Goal: Browse casually

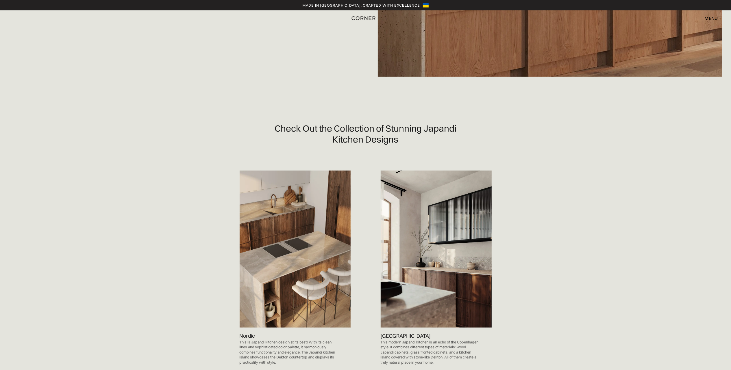
scroll to position [347, 0]
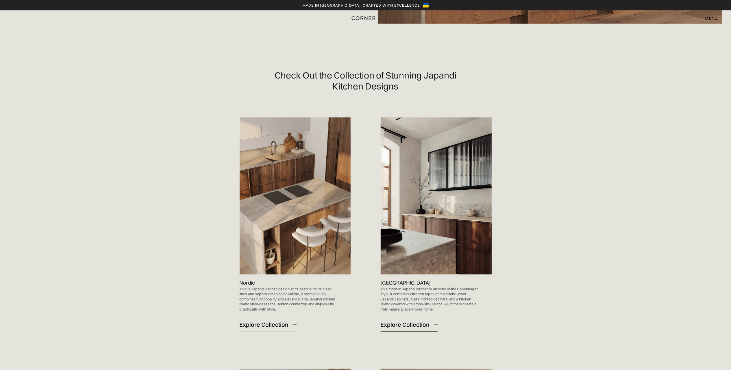
click at [406, 324] on div "Explore Collection" at bounding box center [405, 325] width 49 height 8
click at [262, 326] on div "Explore Collection" at bounding box center [264, 325] width 49 height 8
click at [272, 324] on div "Explore Collection" at bounding box center [264, 325] width 49 height 8
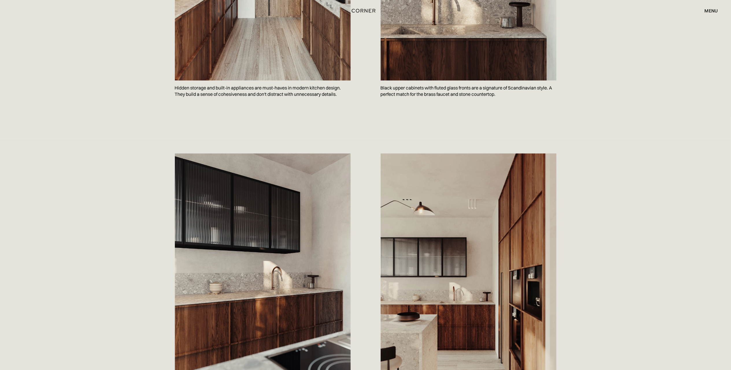
scroll to position [539, 0]
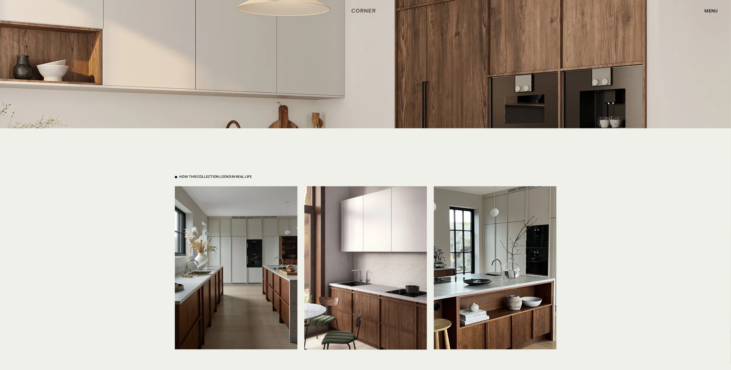
scroll to position [1233, 0]
